Goal: Information Seeking & Learning: Learn about a topic

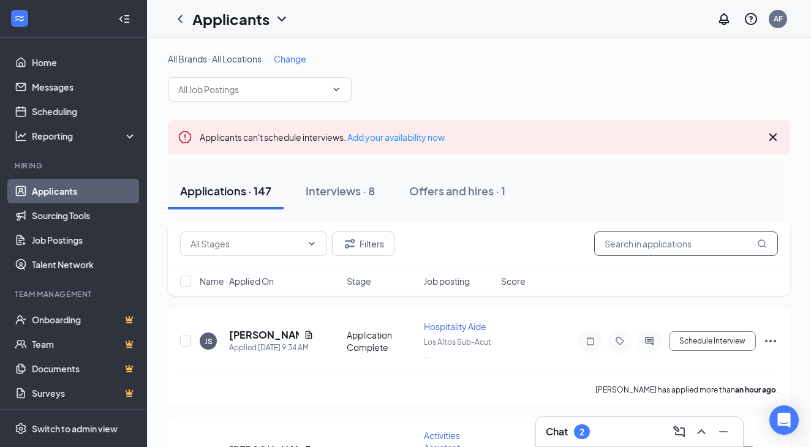
click at [638, 235] on input "text" at bounding box center [686, 243] width 184 height 24
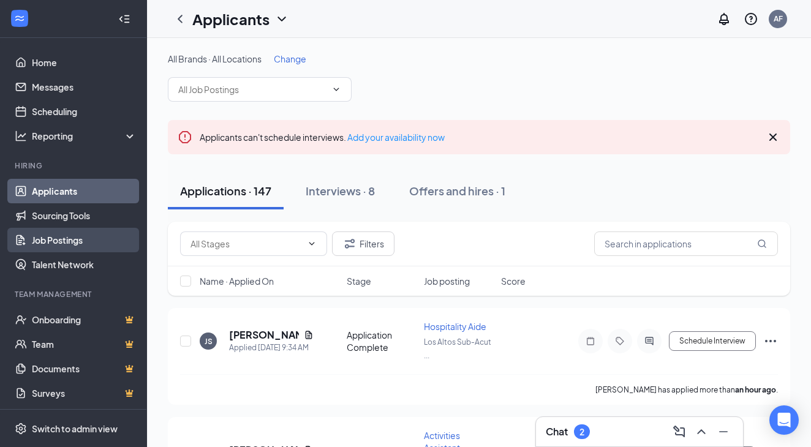
click at [47, 236] on link "Job Postings" at bounding box center [84, 240] width 105 height 24
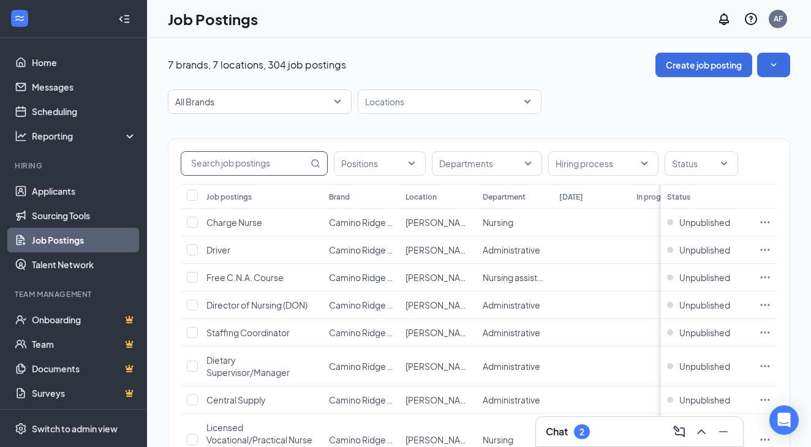
click at [255, 168] on input "text" at bounding box center [244, 163] width 127 height 23
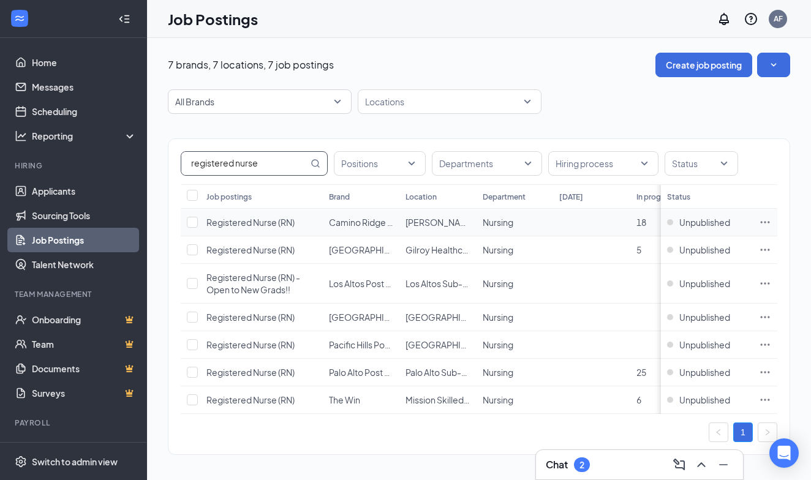
type input "registered nurse"
click at [257, 220] on span "Registered Nurse (RN)" at bounding box center [250, 222] width 88 height 11
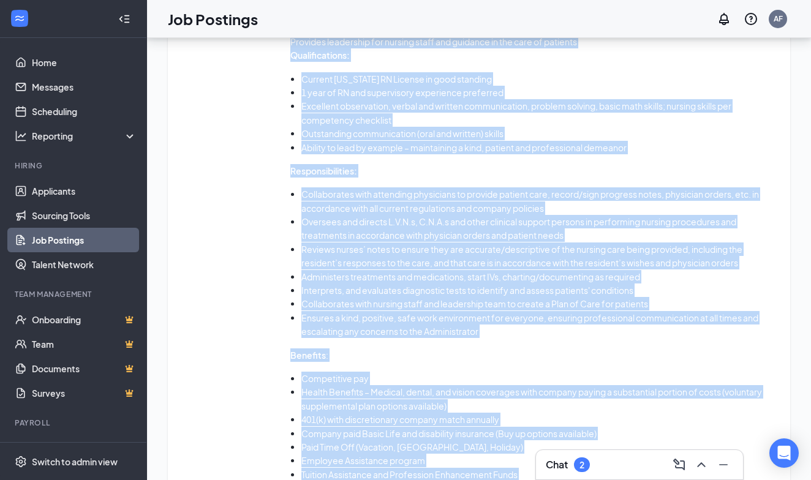
scroll to position [887, 0]
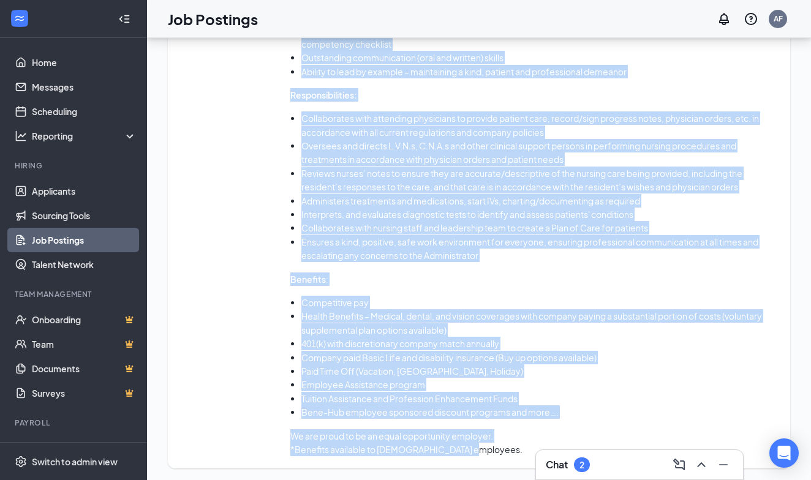
drag, startPoint x: 176, startPoint y: 208, endPoint x: 471, endPoint y: 467, distance: 392.3
copy div "Lor ipsumdolors Ametcon Adipi elitsed Doeius Tempo Inci Utlab et d 57-magn aliq…"
